Goal: Information Seeking & Learning: Compare options

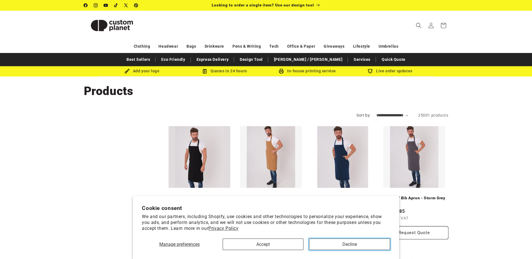
click at [338, 246] on button "Decline" at bounding box center [349, 245] width 81 height 12
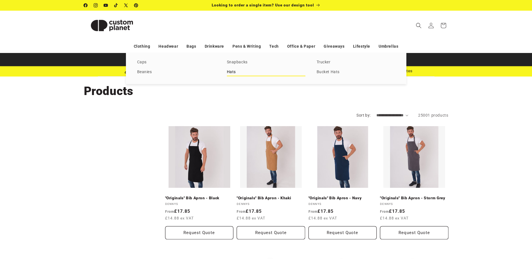
click at [233, 73] on link "Hats" at bounding box center [266, 72] width 79 height 8
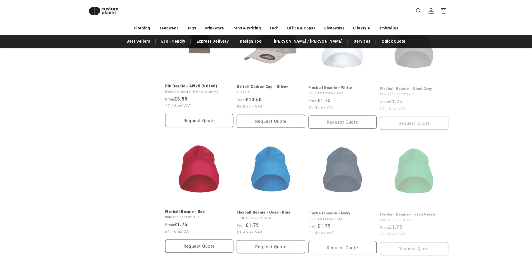
scroll to position [526, 0]
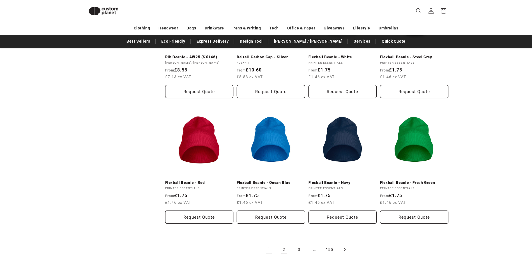
click at [285, 244] on link "2" at bounding box center [284, 250] width 12 height 12
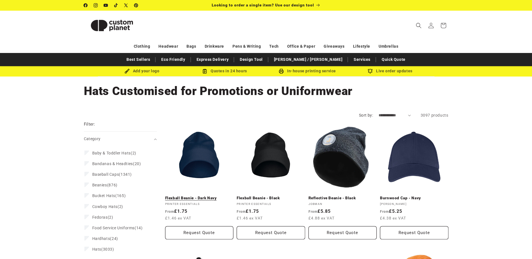
click at [200, 196] on link "Flexball Beanie - Dark Navy" at bounding box center [199, 198] width 68 height 5
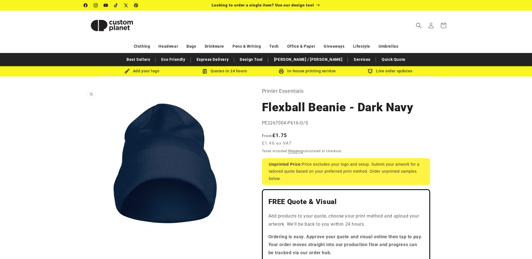
click at [84, 251] on button "Open media 1 in modal" at bounding box center [84, 251] width 0 height 0
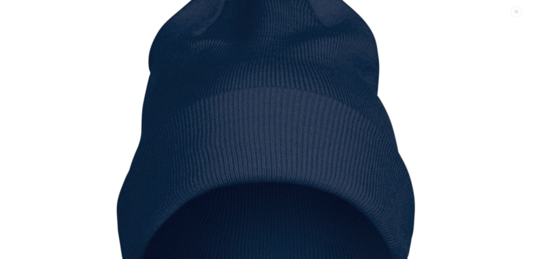
scroll to position [6, 0]
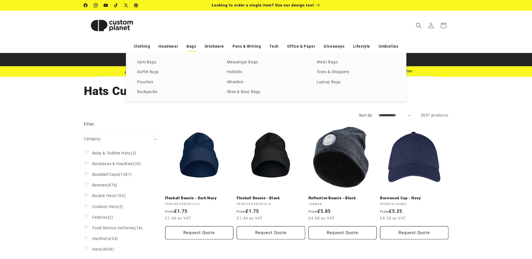
click at [194, 46] on link "Bags" at bounding box center [192, 47] width 10 height 10
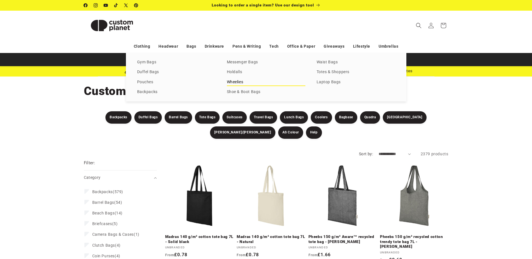
click at [232, 81] on link "Wheelies" at bounding box center [266, 83] width 79 height 8
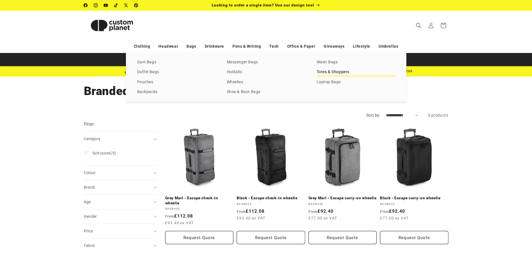
click at [329, 71] on link "Totes & Shoppers" at bounding box center [356, 72] width 79 height 8
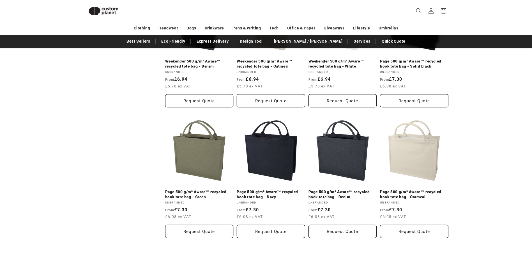
scroll to position [554, 0]
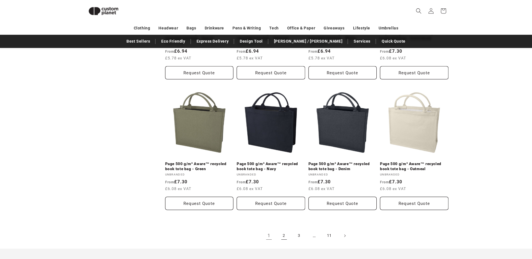
click at [284, 231] on link "2" at bounding box center [284, 236] width 12 height 12
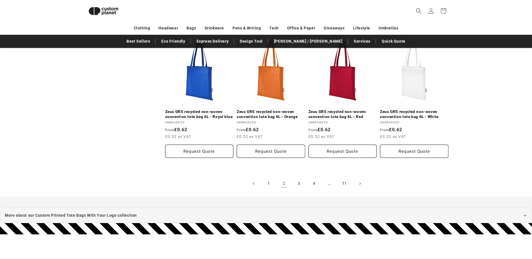
scroll to position [610, 0]
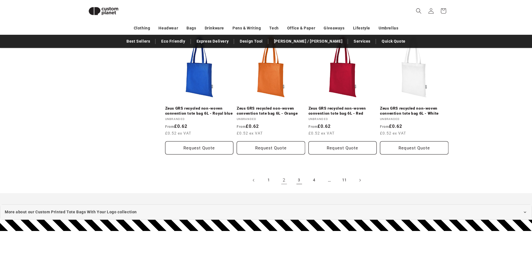
click at [299, 180] on link "3" at bounding box center [299, 180] width 12 height 12
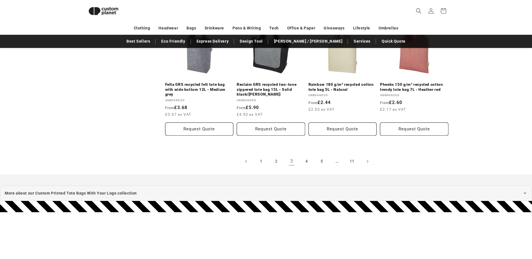
scroll to position [638, 0]
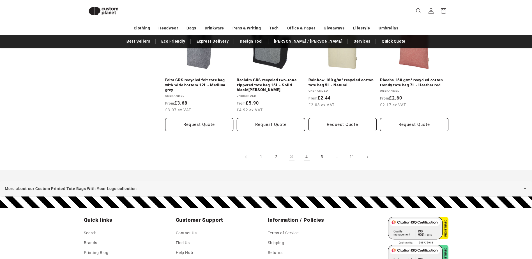
click at [306, 157] on link "4" at bounding box center [307, 157] width 12 height 12
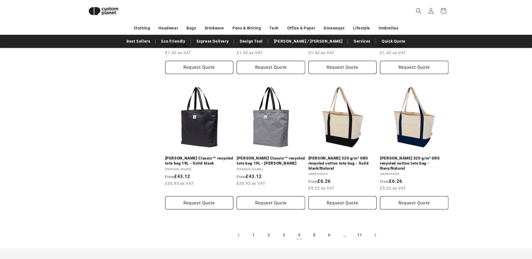
scroll to position [582, 0]
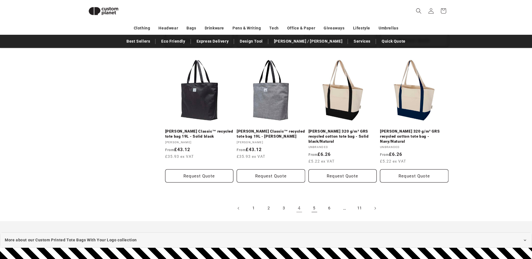
click at [314, 203] on link "5" at bounding box center [314, 208] width 12 height 12
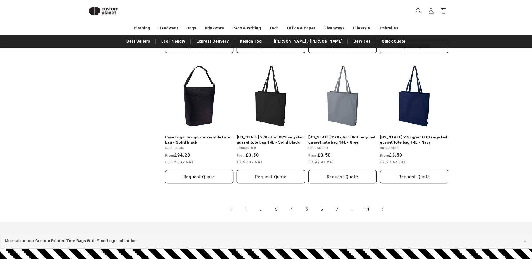
scroll to position [470, 0]
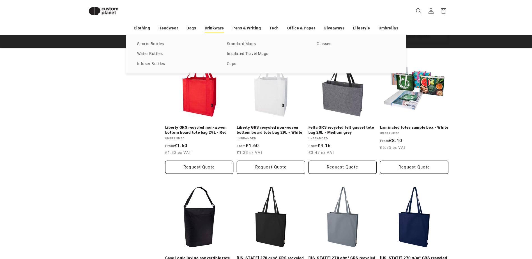
click at [219, 27] on link "Drinkware" at bounding box center [214, 28] width 19 height 10
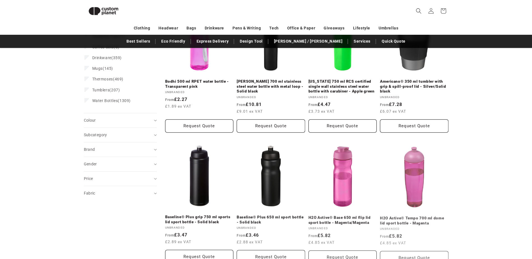
scroll to position [133, 0]
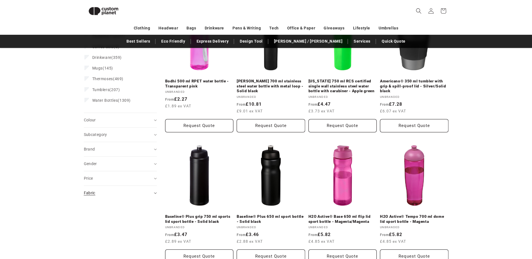
click at [91, 194] on span "Fabric (0)" at bounding box center [90, 193] width 12 height 4
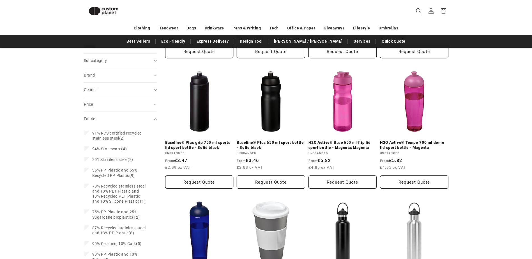
scroll to position [189, 0]
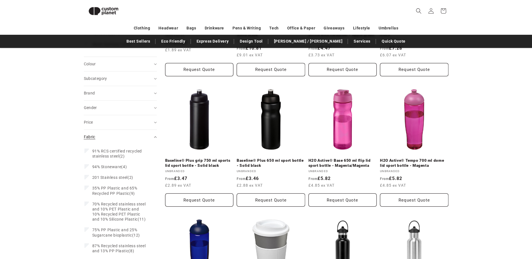
click at [90, 136] on span "Fabric (0)" at bounding box center [90, 137] width 12 height 4
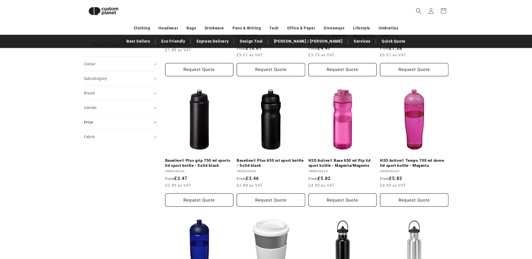
click at [89, 123] on span "Price" at bounding box center [88, 122] width 9 height 4
click at [89, 122] on span "Price" at bounding box center [88, 122] width 9 height 4
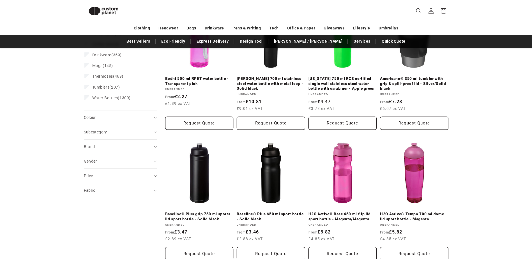
scroll to position [133, 0]
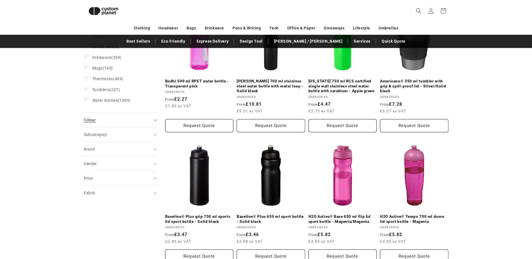
click at [93, 121] on span "Colour (0)" at bounding box center [90, 120] width 12 height 4
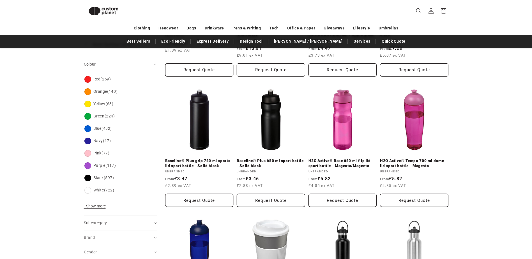
scroll to position [189, 0]
click at [93, 205] on span "+ Show more" at bounding box center [95, 206] width 22 height 4
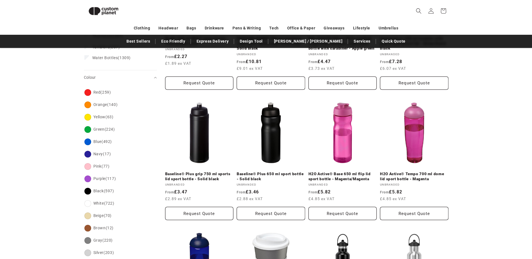
scroll to position [161, 0]
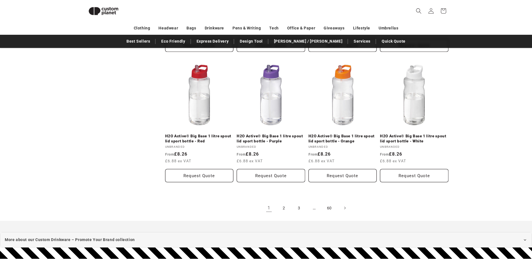
scroll to position [1255, 0]
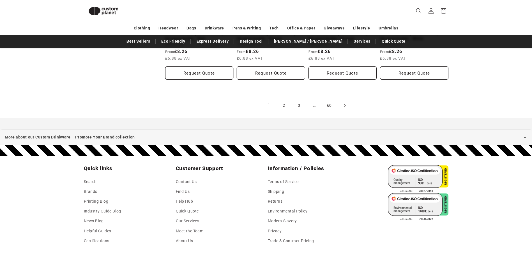
click at [284, 106] on link "2" at bounding box center [284, 105] width 12 height 12
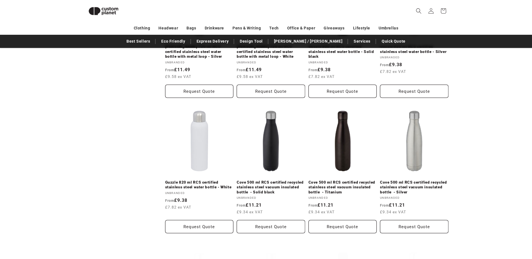
scroll to position [583, 0]
